Goal: Find specific page/section: Find specific page/section

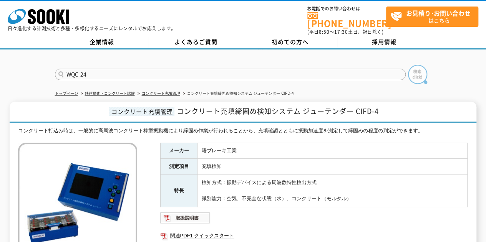
type input "WQC-24"
click at [420, 67] on img at bounding box center [417, 74] width 19 height 19
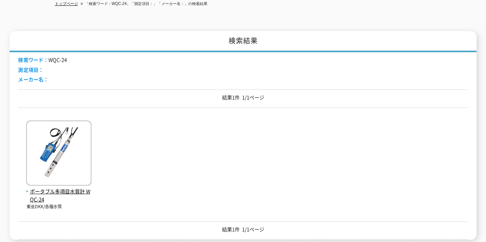
scroll to position [91, 0]
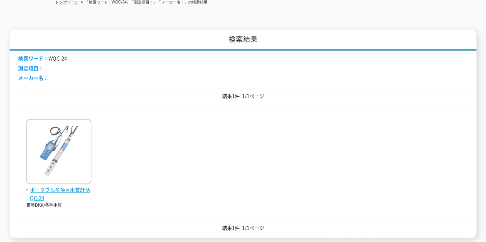
click at [78, 176] on img at bounding box center [58, 152] width 65 height 67
click at [70, 187] on span "ポータブル多項目水質計 WQC-24" at bounding box center [58, 194] width 65 height 16
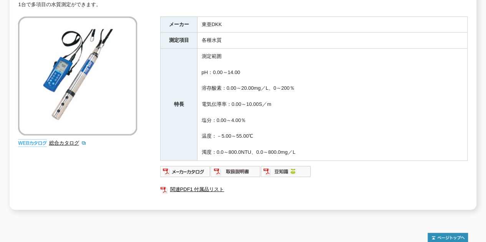
scroll to position [128, 0]
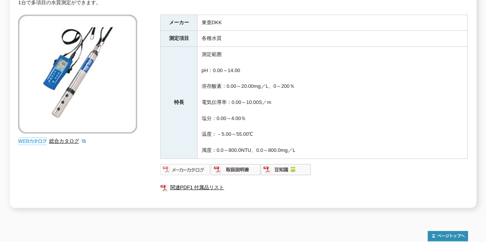
click at [186, 164] on img at bounding box center [185, 170] width 50 height 12
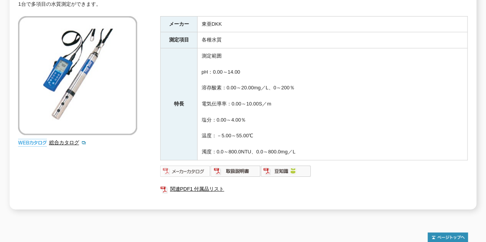
scroll to position [127, 0]
